Goal: Task Accomplishment & Management: Use online tool/utility

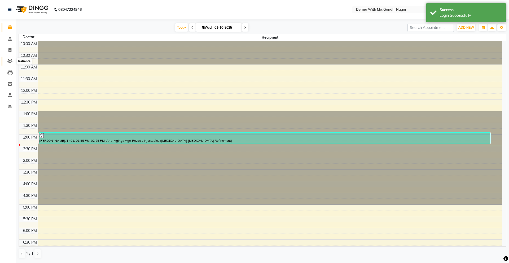
click at [14, 59] on span at bounding box center [9, 61] width 9 height 6
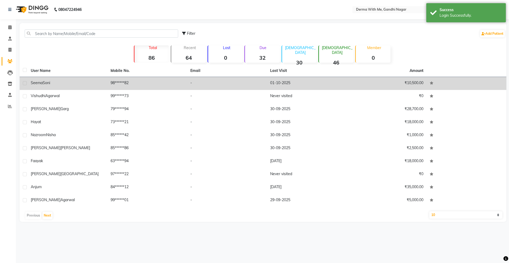
click at [127, 86] on td "98******82" at bounding box center [147, 83] width 80 height 13
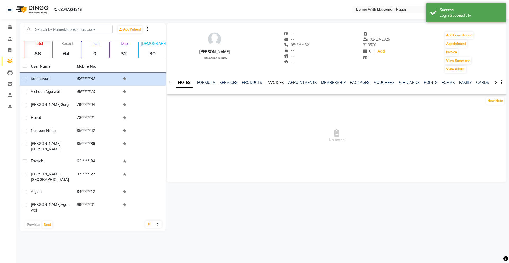
click at [271, 82] on link "INVOICES" at bounding box center [276, 82] width 18 height 5
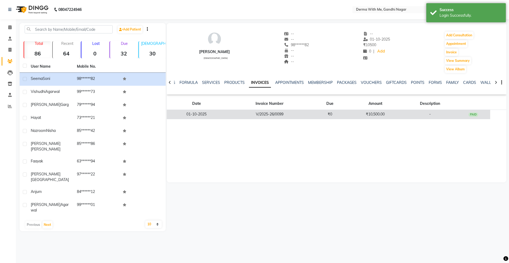
click at [328, 114] on td "₹0" at bounding box center [330, 114] width 34 height 9
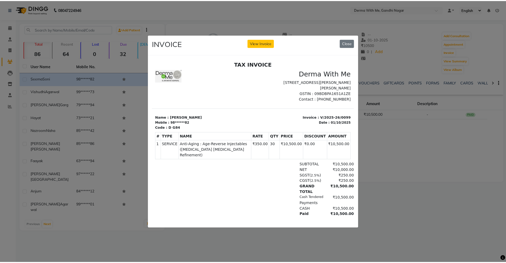
scroll to position [4, 0]
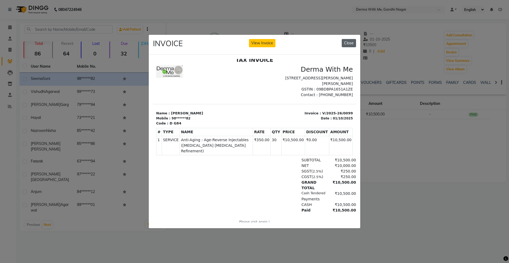
click at [347, 40] on button "Close" at bounding box center [349, 43] width 14 height 8
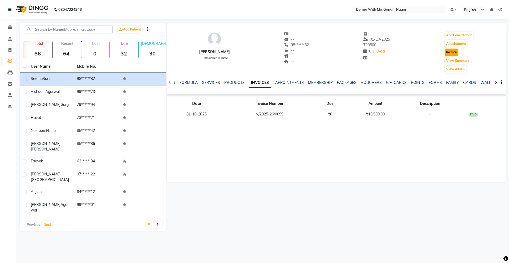
click at [446, 52] on button "Invoice" at bounding box center [451, 52] width 13 height 7
select select "8404"
select select "service"
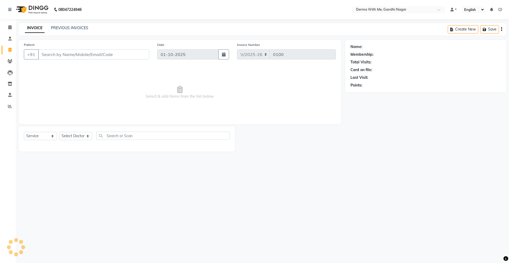
type input "98******82"
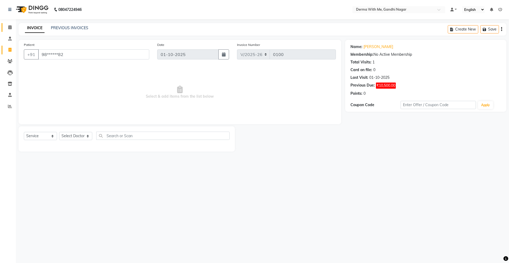
click at [9, 31] on link "Calendar" at bounding box center [8, 27] width 13 height 9
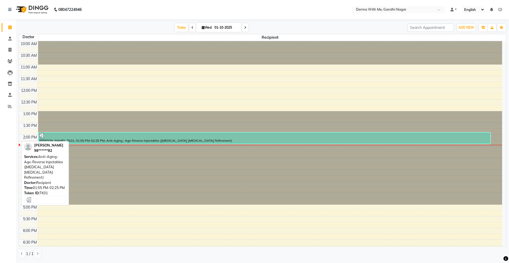
click at [85, 136] on div at bounding box center [264, 135] width 451 height 5
select select "3"
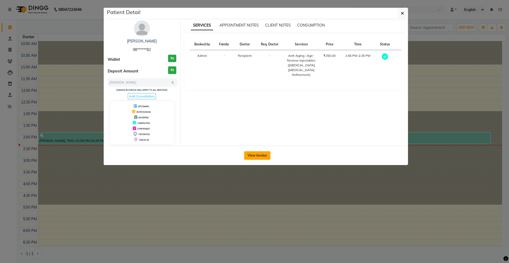
click at [258, 158] on button "View Invoice" at bounding box center [257, 155] width 26 height 8
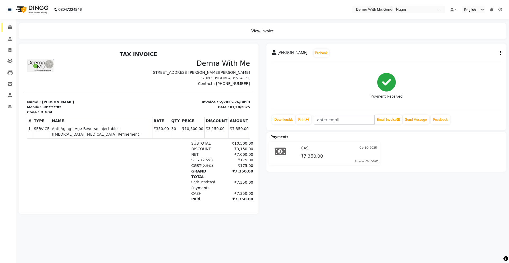
scroll to position [4, 0]
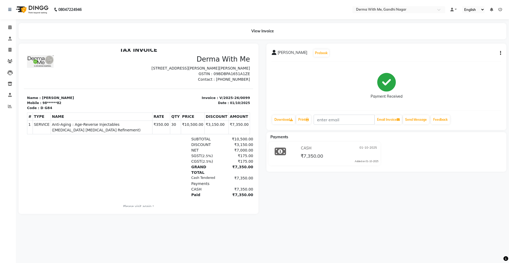
click at [261, 133] on div at bounding box center [139, 129] width 248 height 170
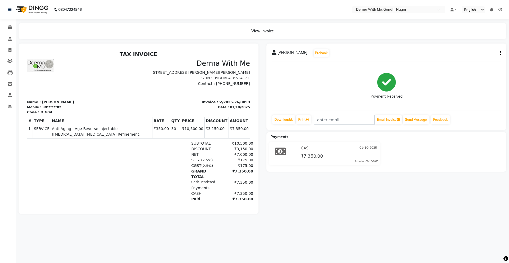
click at [264, 83] on div "[PERSON_NAME] Prebook Payment Received Download Print Email Invoice Send Messag…" at bounding box center [387, 129] width 248 height 170
